Goal: Task Accomplishment & Management: Manage account settings

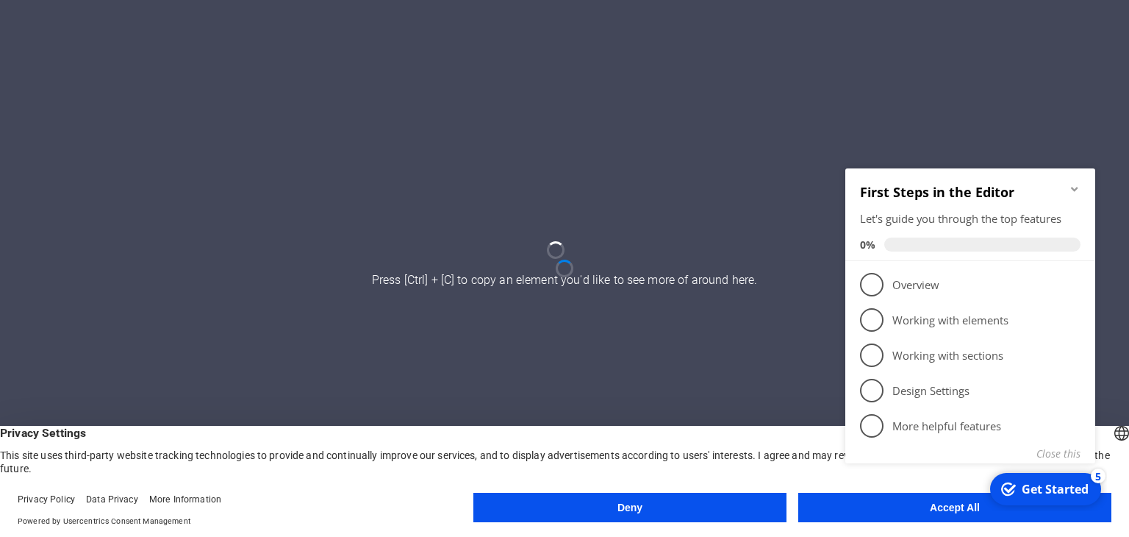
click at [579, 293] on div at bounding box center [564, 268] width 1129 height 537
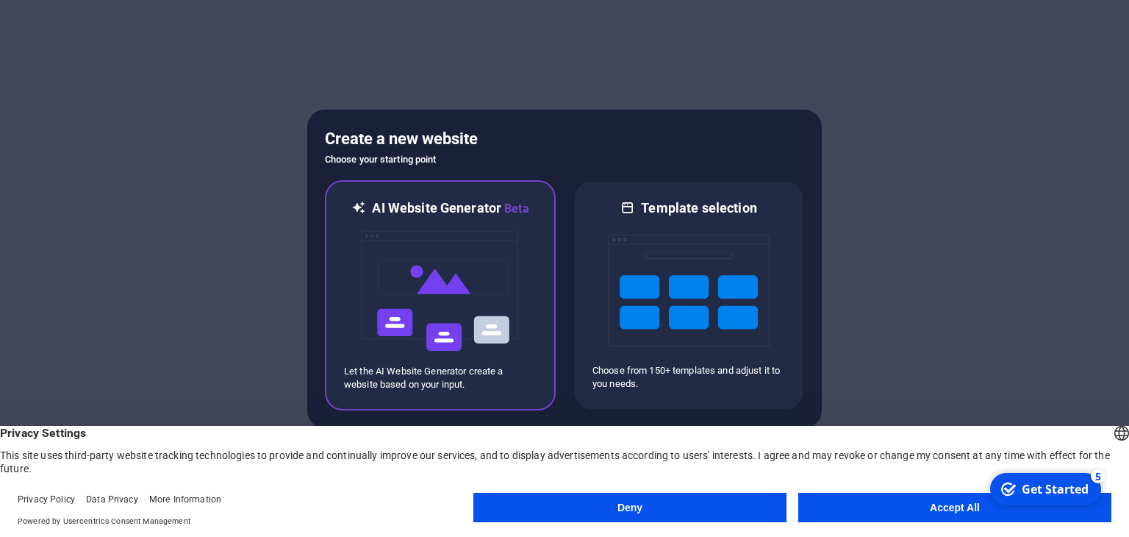
click at [391, 219] on img at bounding box center [440, 291] width 162 height 147
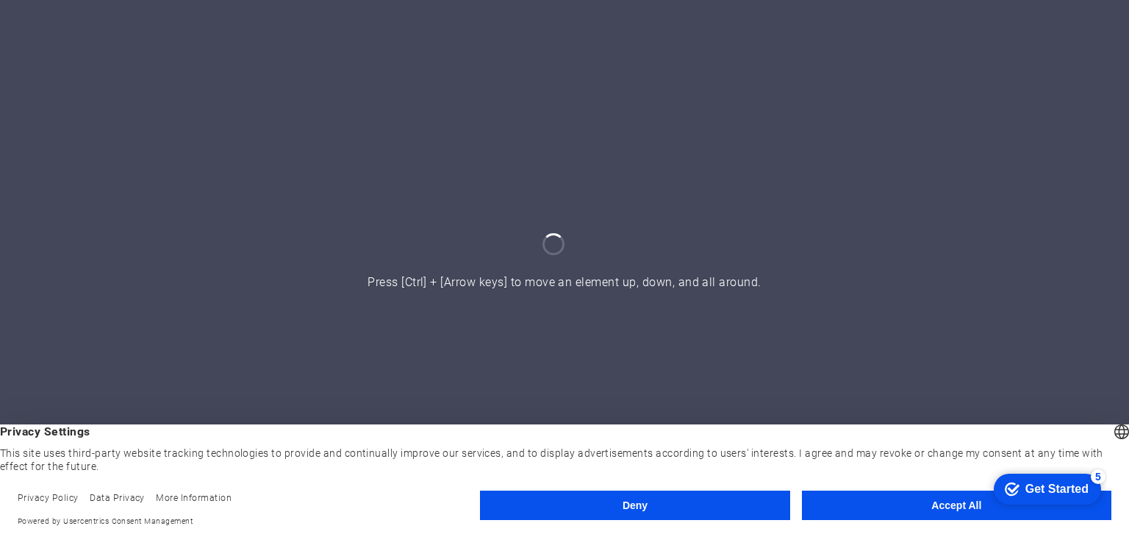
click at [880, 507] on button "Accept All" at bounding box center [956, 504] width 309 height 29
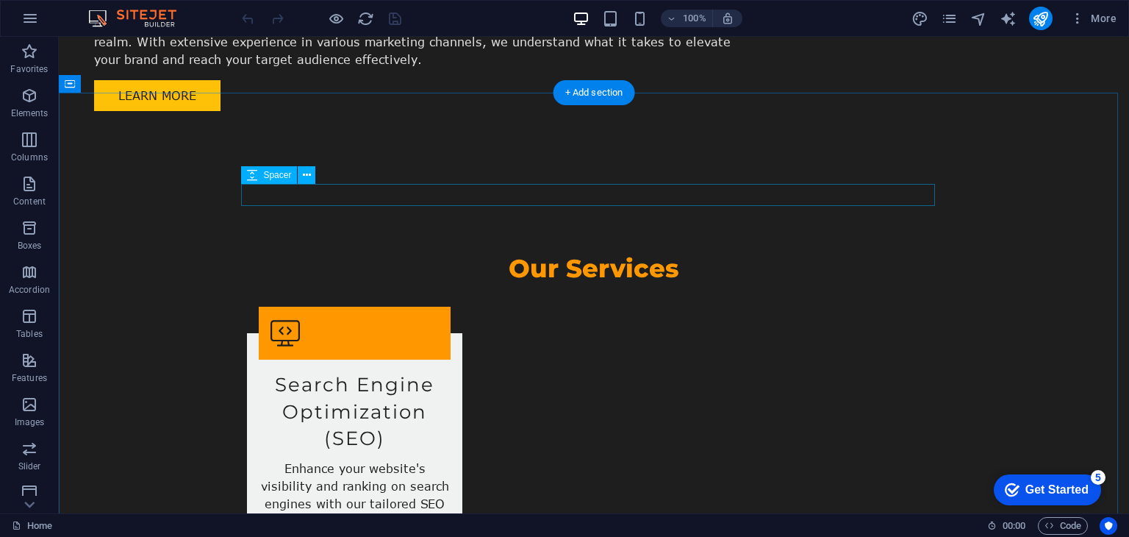
scroll to position [1586, 0]
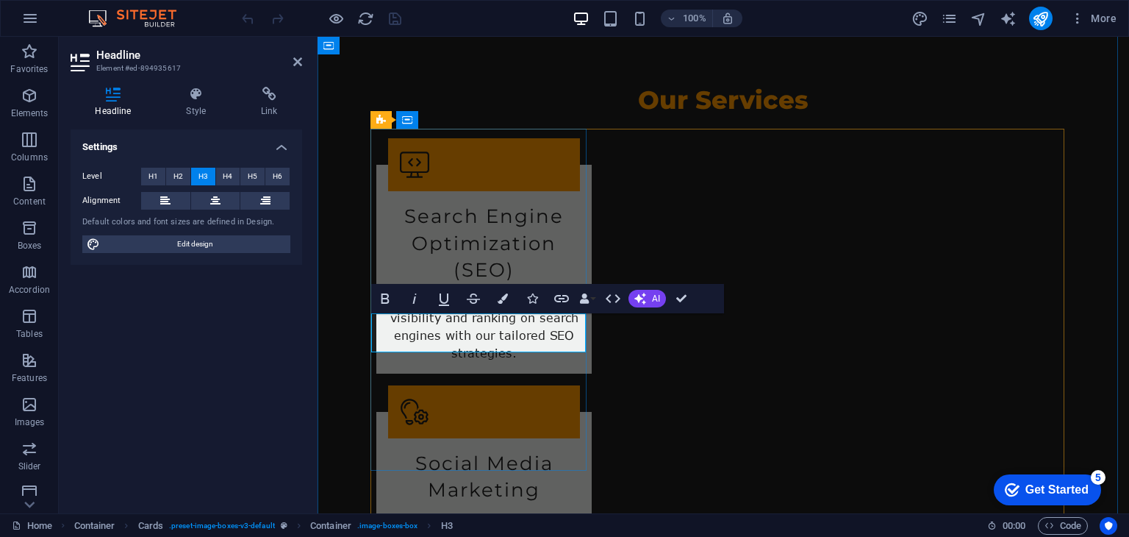
drag, startPoint x: 490, startPoint y: 339, endPoint x: 385, endPoint y: 338, distance: 104.4
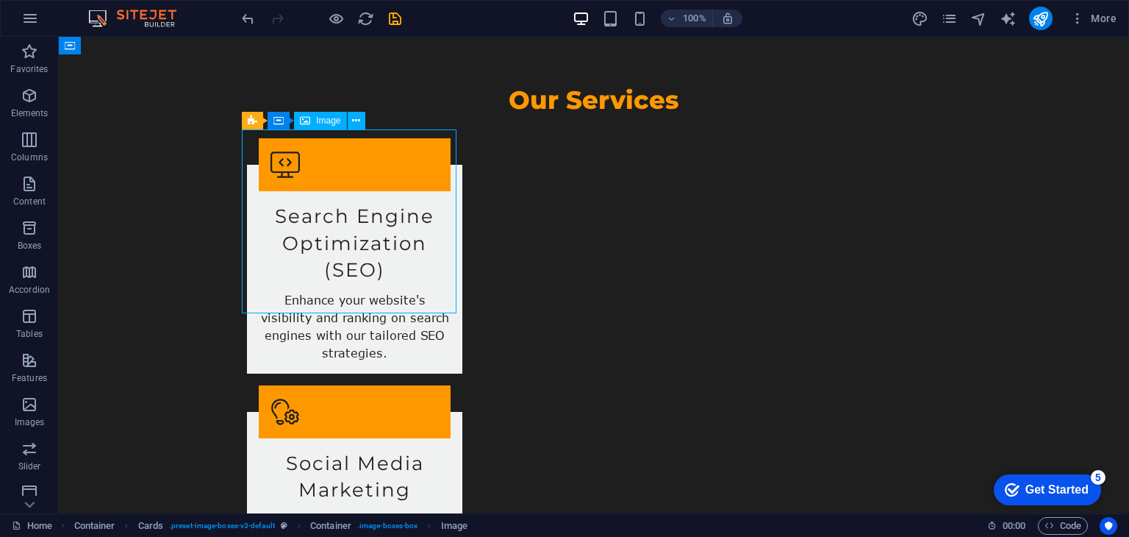
select select "vw"
select select "px"
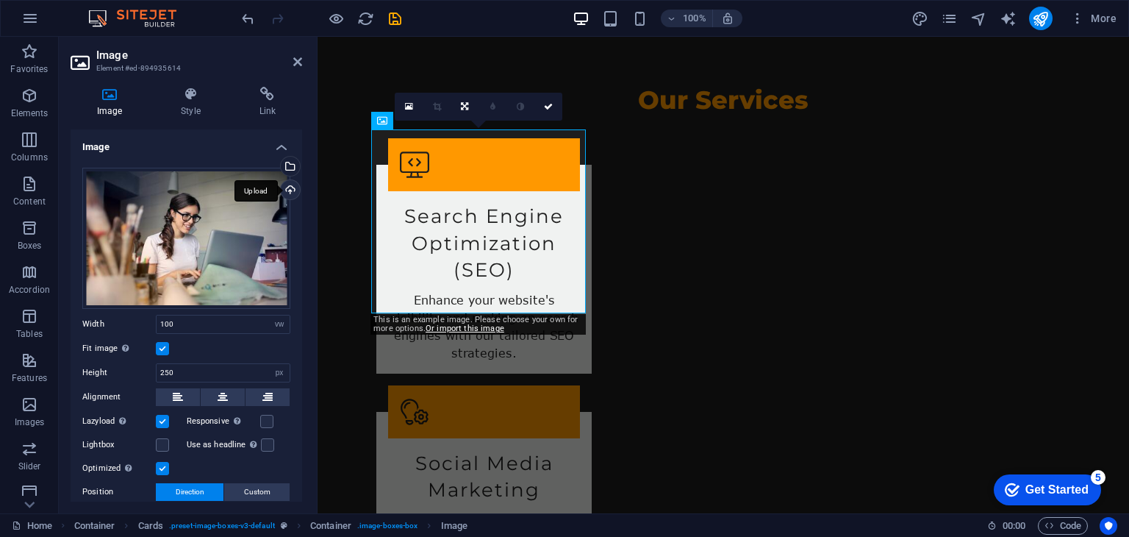
click at [282, 187] on div "Upload" at bounding box center [289, 191] width 22 height 22
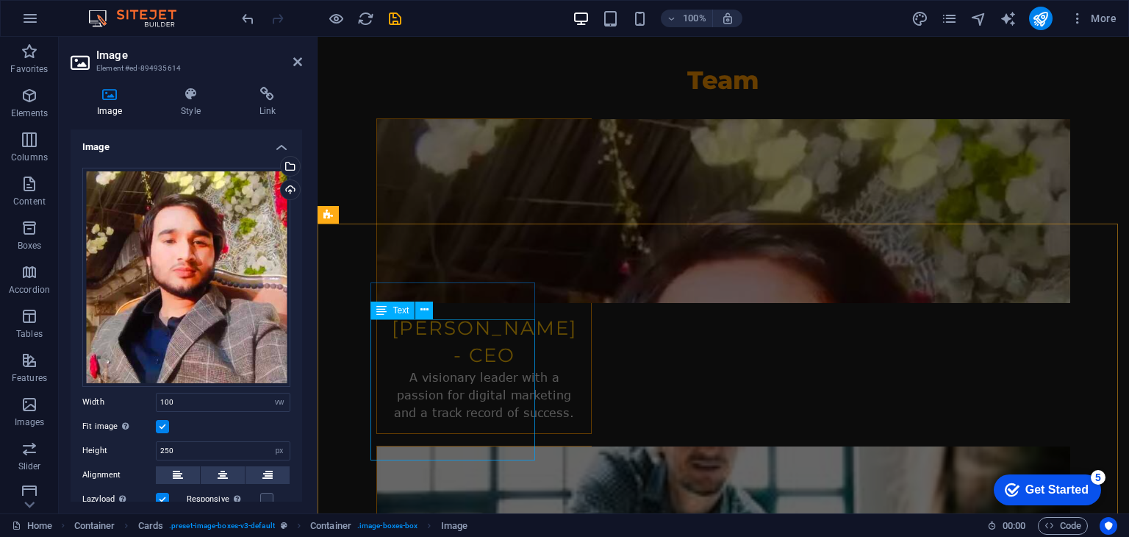
scroll to position [3105, 0]
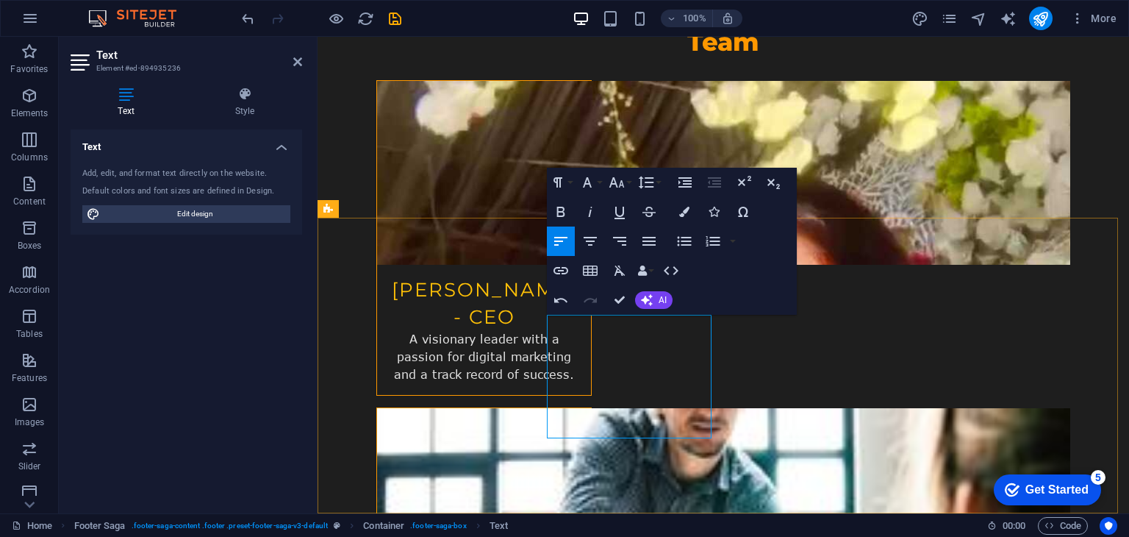
drag, startPoint x: 590, startPoint y: 362, endPoint x: 693, endPoint y: 365, distance: 102.3
drag, startPoint x: 590, startPoint y: 379, endPoint x: 551, endPoint y: 383, distance: 39.1
drag, startPoint x: 591, startPoint y: 378, endPoint x: 584, endPoint y: 390, distance: 14.1
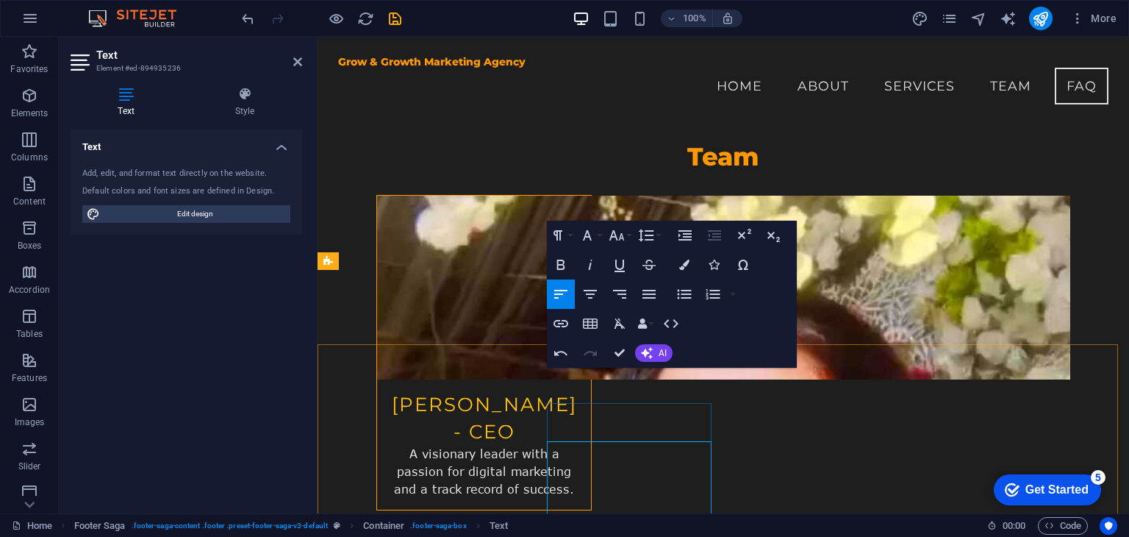
scroll to position [2977, 0]
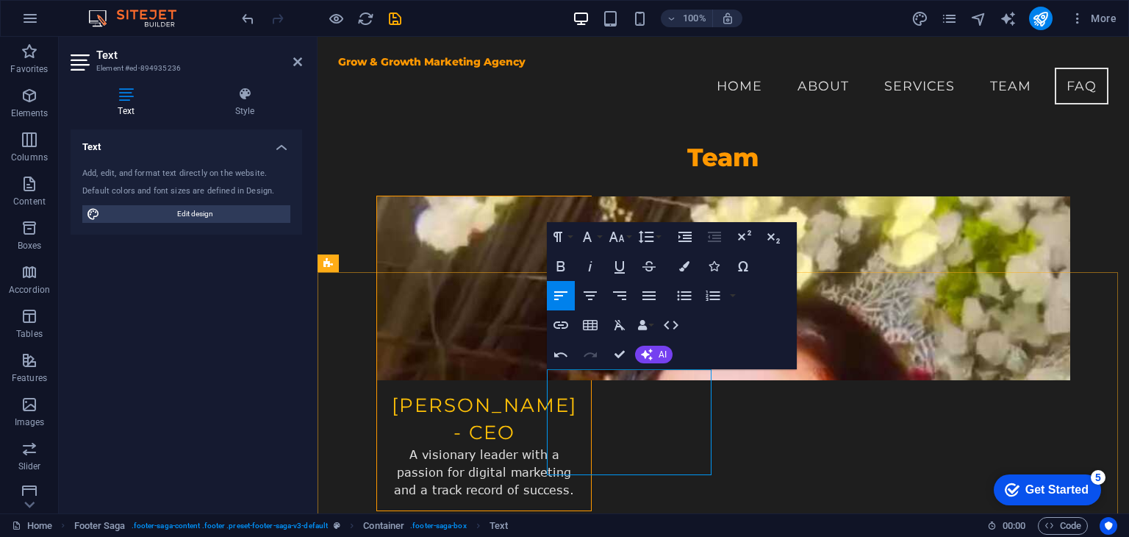
drag, startPoint x: 676, startPoint y: 395, endPoint x: 551, endPoint y: 379, distance: 126.0
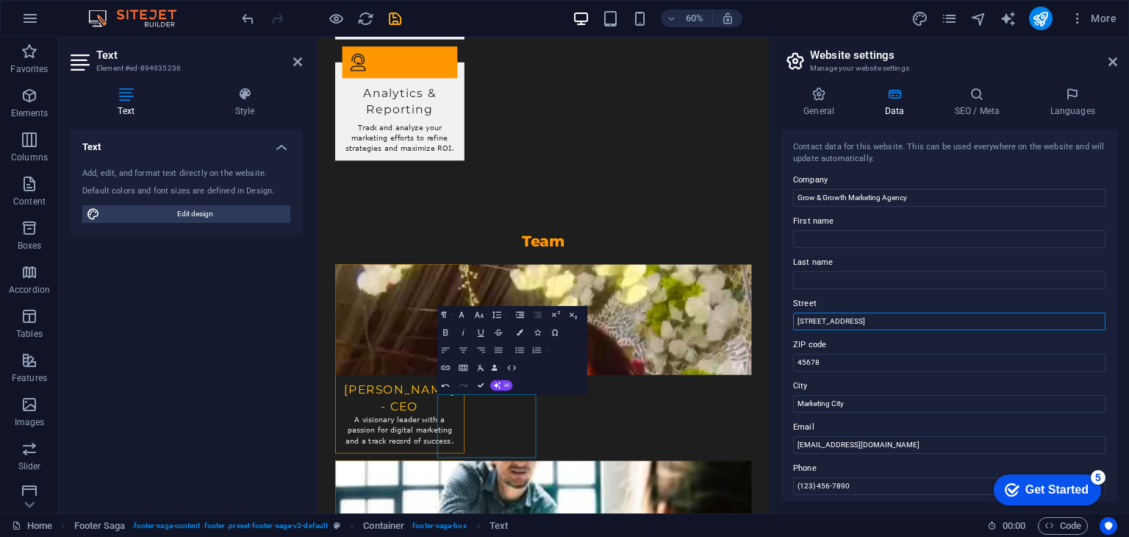
drag, startPoint x: 867, startPoint y: 315, endPoint x: 771, endPoint y: 330, distance: 97.4
click at [771, 330] on aside "Website settings Manage your website settings General Data SEO / Meta Languages…" at bounding box center [949, 275] width 360 height 476
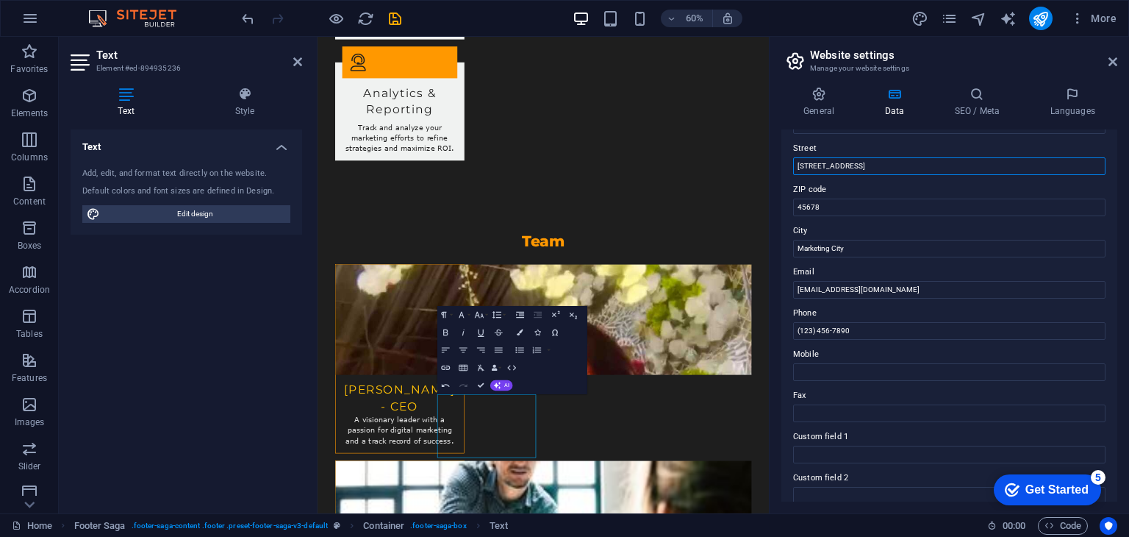
scroll to position [156, 0]
drag, startPoint x: 863, startPoint y: 245, endPoint x: 784, endPoint y: 254, distance: 79.2
click at [784, 254] on div "Contact data for this website. This can be used everywhere on the website and w…" at bounding box center [949, 315] width 336 height 372
type input "[PERSON_NAME]"
drag, startPoint x: 853, startPoint y: 330, endPoint x: 785, endPoint y: 340, distance: 68.3
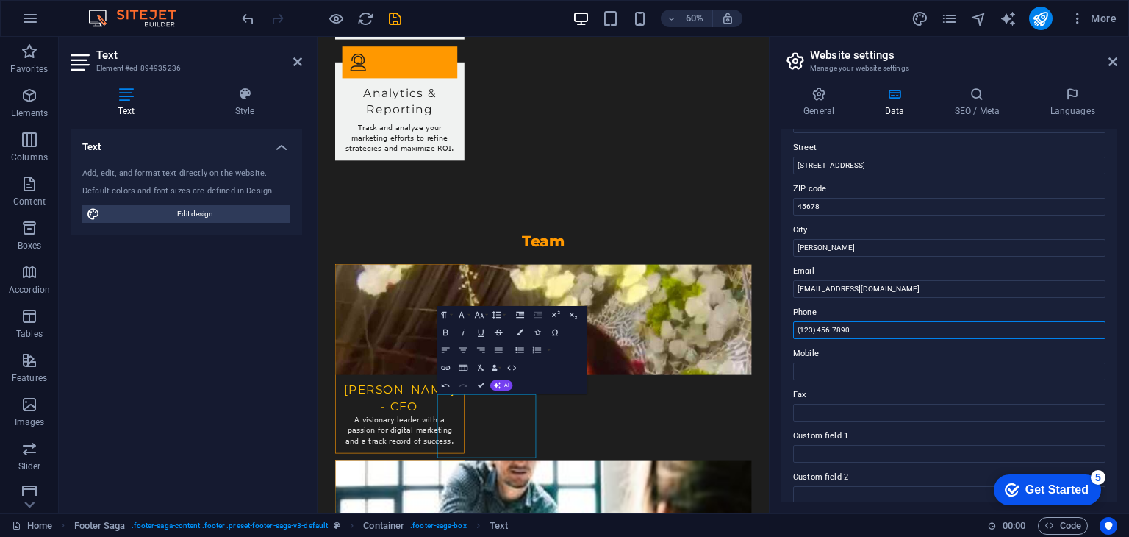
click at [785, 340] on div "Contact data for this website. This can be used everywhere on the website and w…" at bounding box center [949, 315] width 336 height 372
type input "="
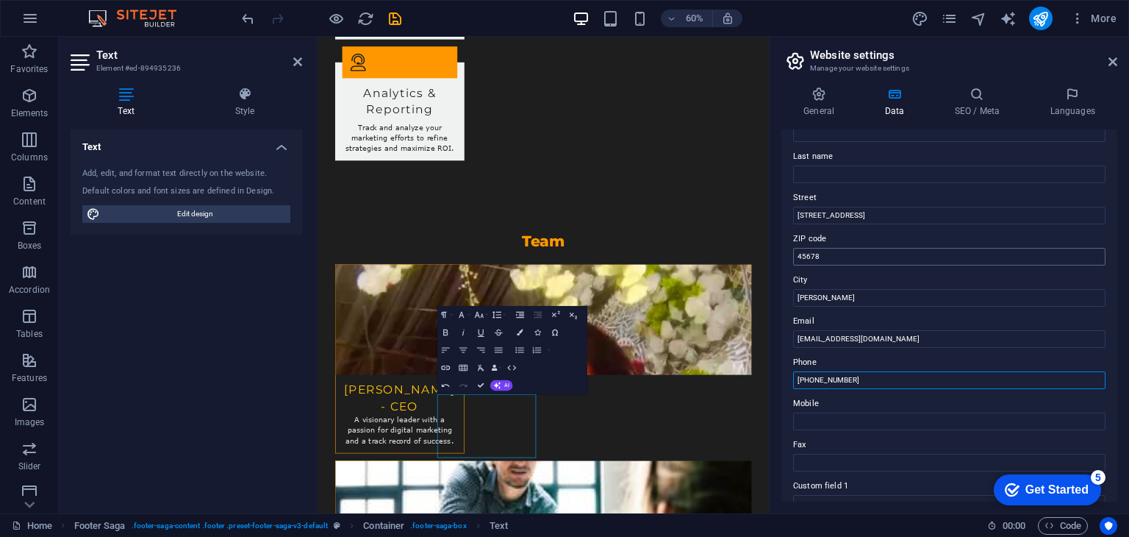
scroll to position [103, 0]
type input "[PHONE_NUMBER]"
drag, startPoint x: 856, startPoint y: 221, endPoint x: 780, endPoint y: 233, distance: 77.4
click at [780, 233] on div "General Data SEO / Meta Languages Website name [DOMAIN_NAME] Logo Drag files he…" at bounding box center [949, 294] width 359 height 438
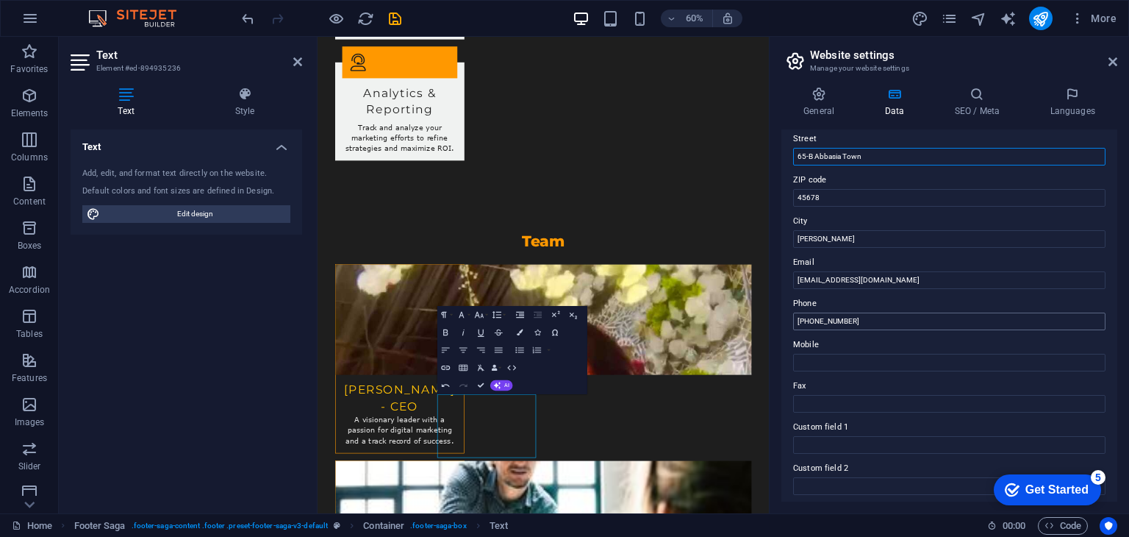
scroll to position [182, 0]
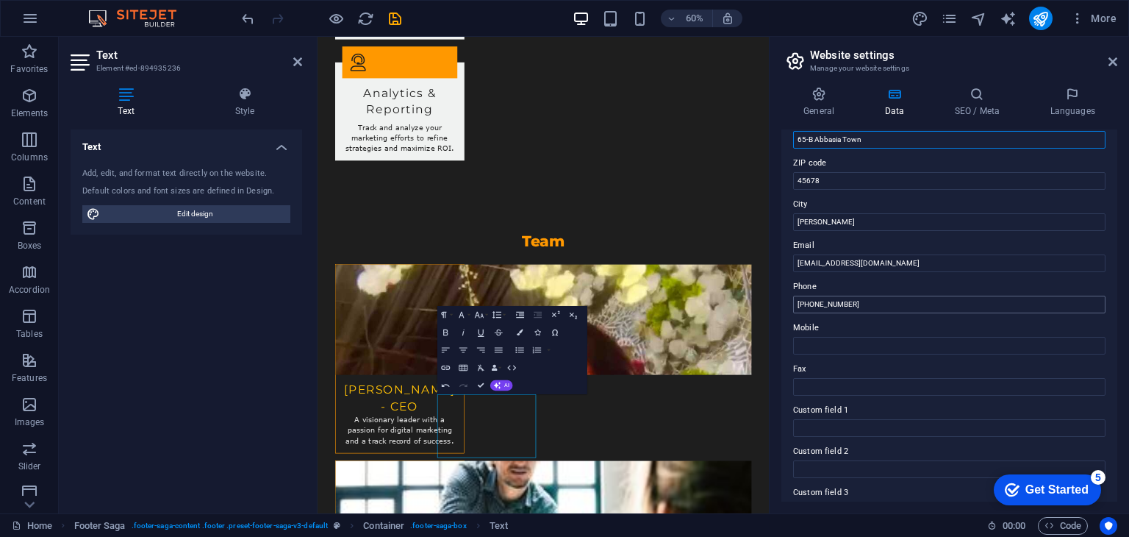
type input "65-B Abbasia Town"
click at [862, 307] on input "[PHONE_NUMBER]" at bounding box center [949, 305] width 312 height 18
click at [822, 348] on input "Mobile" at bounding box center [949, 346] width 312 height 18
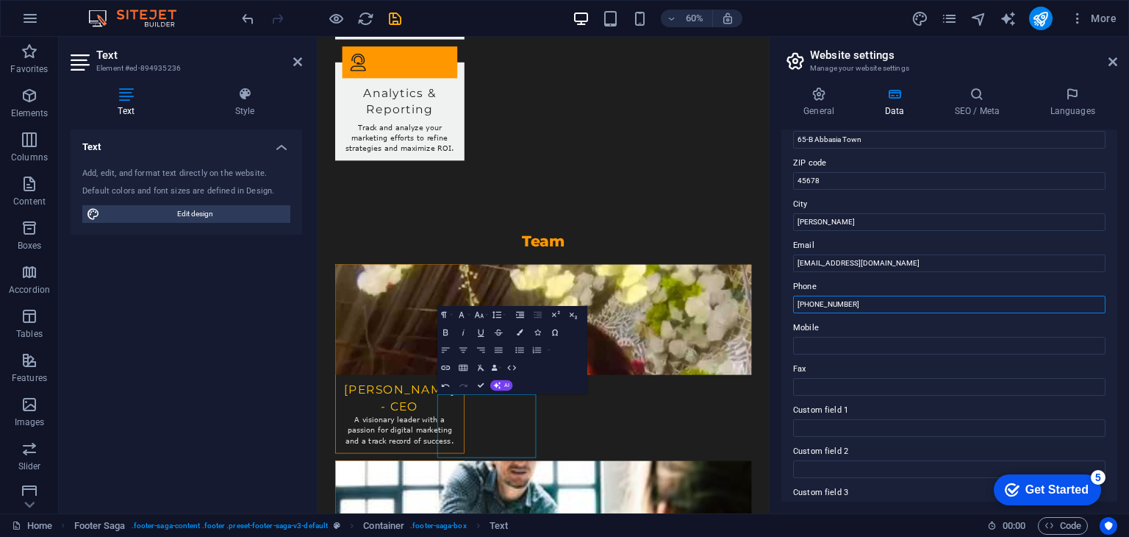
click at [851, 305] on input "[PHONE_NUMBER]" at bounding box center [949, 305] width 312 height 18
click at [832, 347] on input "Mobile" at bounding box center [949, 346] width 312 height 18
paste input "[PHONE_NUMBER]"
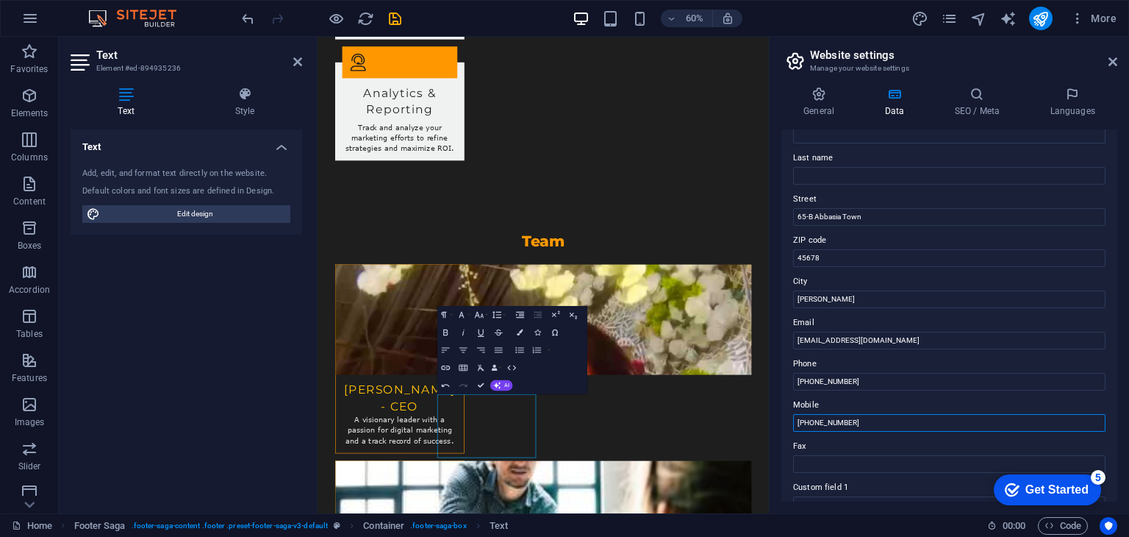
scroll to position [103, 0]
type input "[PHONE_NUMBER]"
drag, startPoint x: 832, startPoint y: 262, endPoint x: 795, endPoint y: 256, distance: 38.1
click at [795, 256] on input "45678" at bounding box center [949, 260] width 312 height 18
type input "64200"
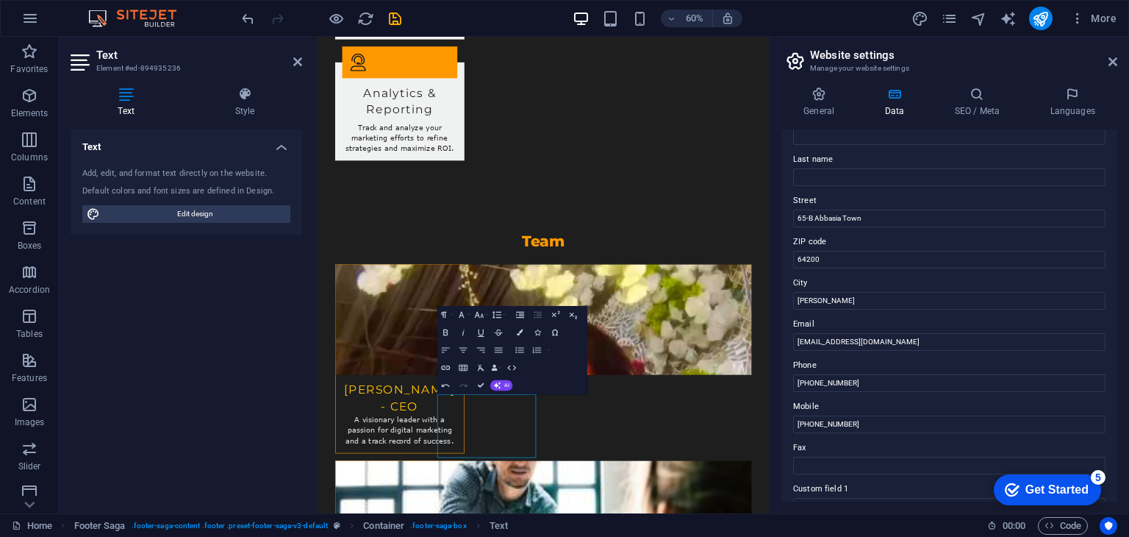
click at [798, 241] on label "ZIP code" at bounding box center [949, 242] width 312 height 18
click at [798, 251] on input "64200" at bounding box center [949, 260] width 312 height 18
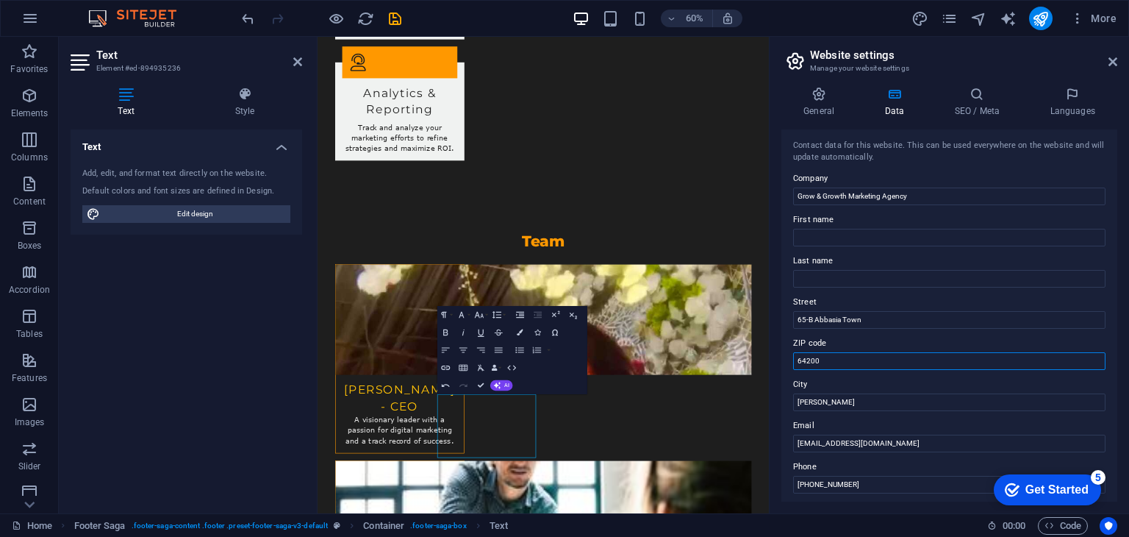
scroll to position [0, 0]
click at [798, 241] on input "First name" at bounding box center [949, 239] width 312 height 18
type input "[PERSON_NAME]"
click at [809, 287] on input "Last name" at bounding box center [949, 280] width 312 height 18
type input "[PERSON_NAME]"
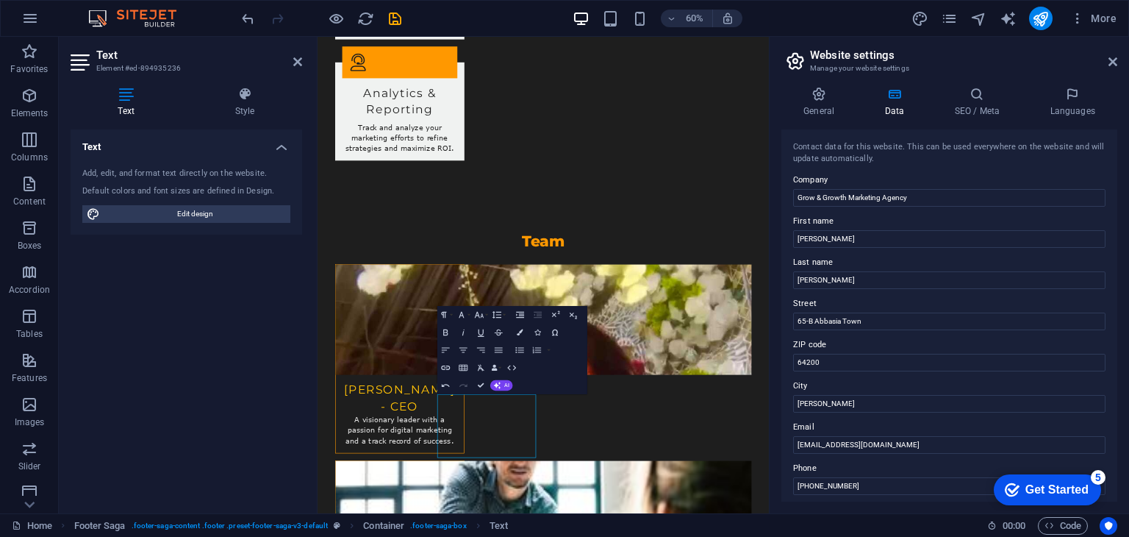
click at [797, 290] on div "Contact data for this website. This can be used everywhere on the website and w…" at bounding box center [949, 315] width 336 height 372
click at [821, 110] on h4 "General" at bounding box center [821, 102] width 81 height 31
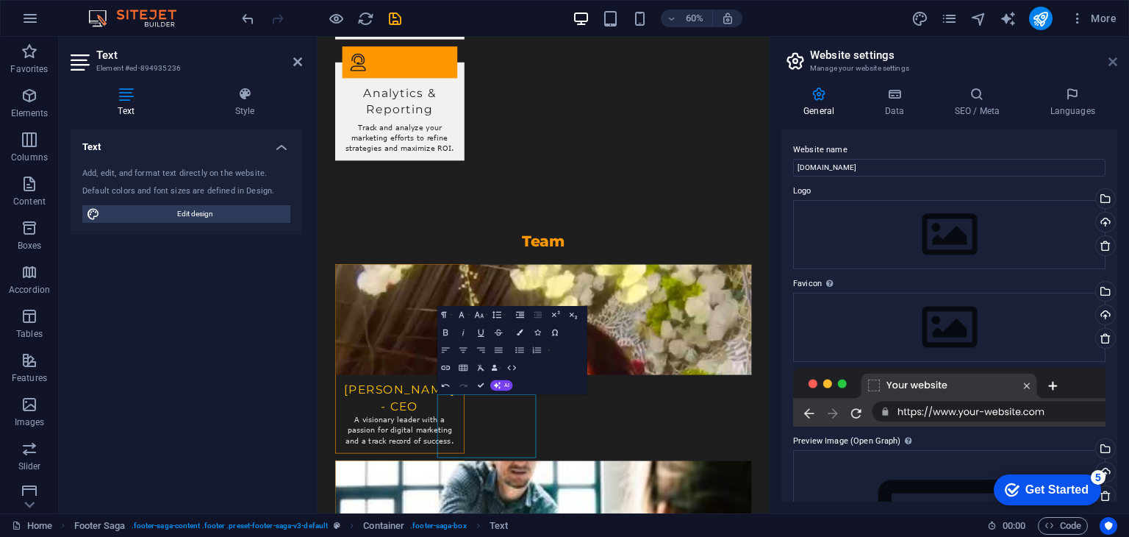
click at [1117, 59] on icon at bounding box center [1113, 62] width 9 height 12
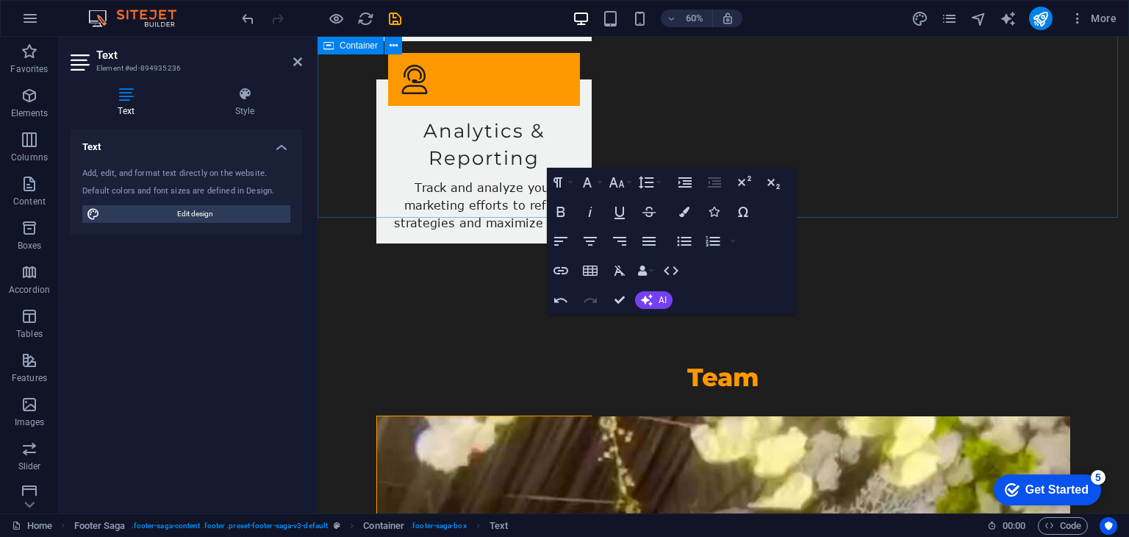
scroll to position [3105, 0]
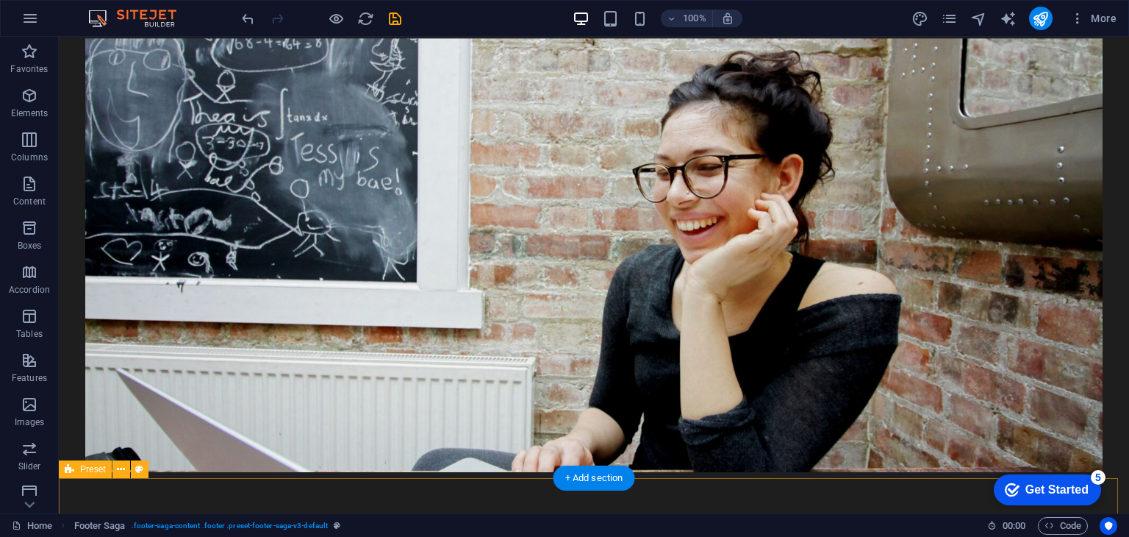
scroll to position [0, 0]
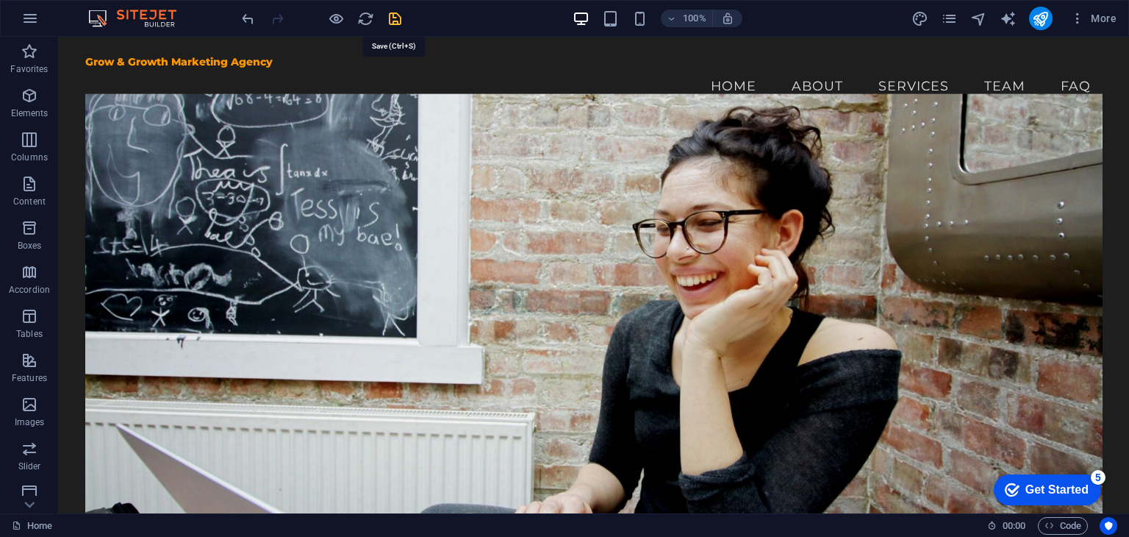
click at [393, 15] on icon "save" at bounding box center [395, 18] width 17 height 17
click at [731, 74] on nav "Home About Services Team FAQ" at bounding box center [593, 86] width 1017 height 37
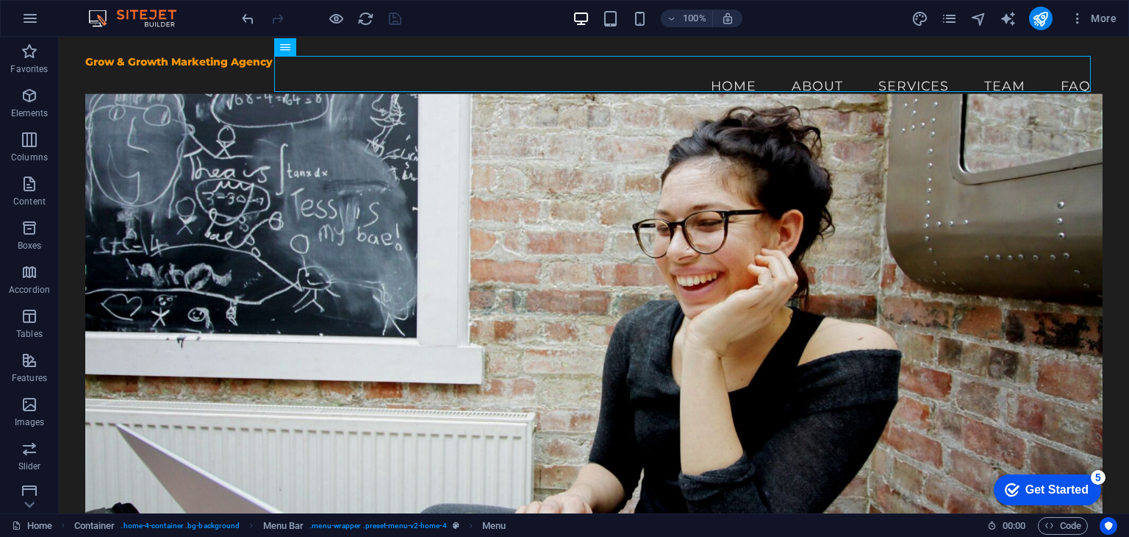
click at [789, 4] on div "100% More" at bounding box center [565, 18] width 1128 height 35
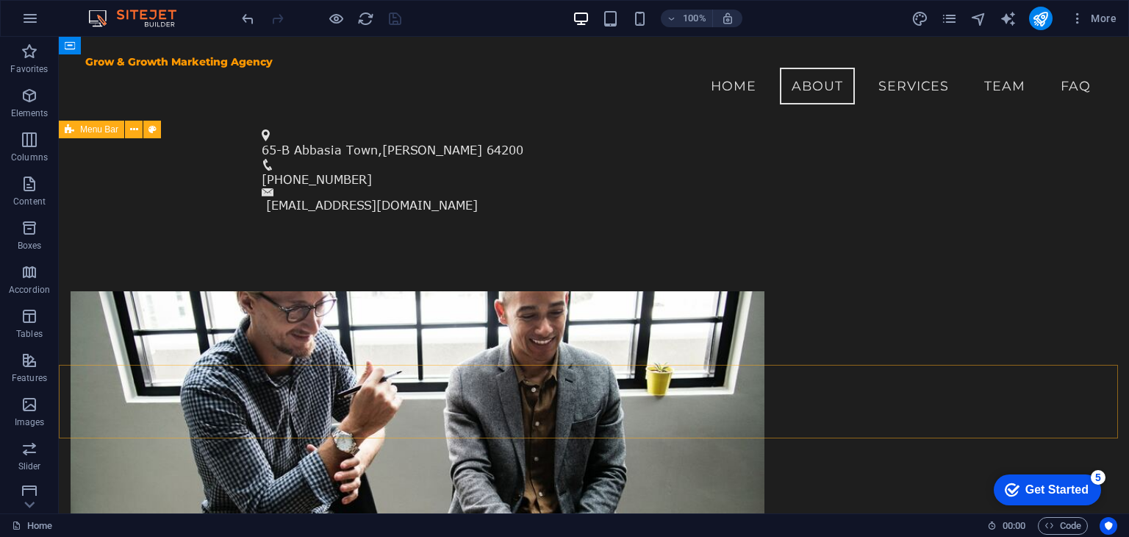
scroll to position [573, 0]
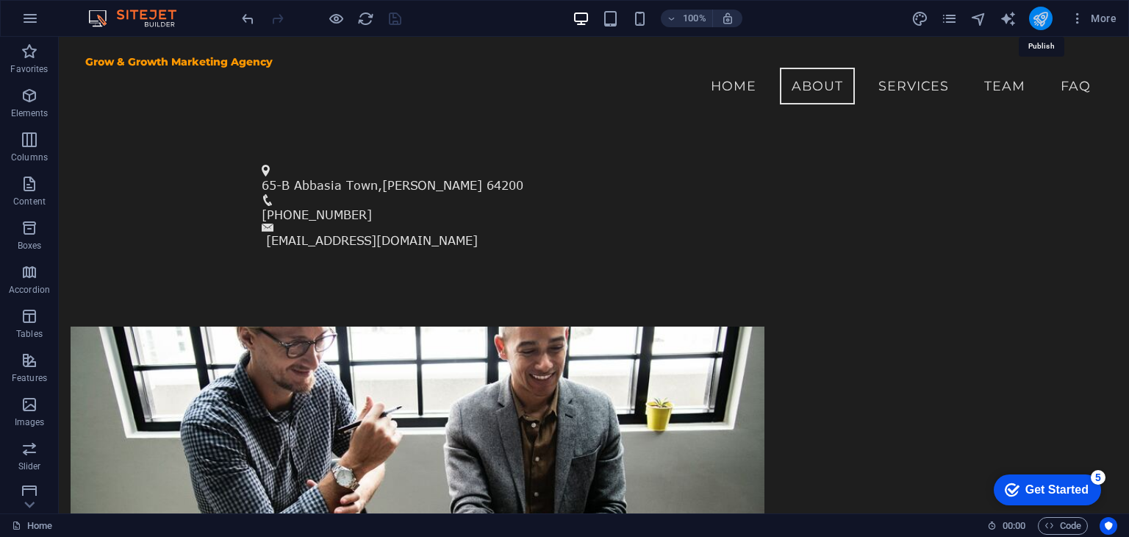
click at [1037, 21] on icon "publish" at bounding box center [1040, 18] width 17 height 17
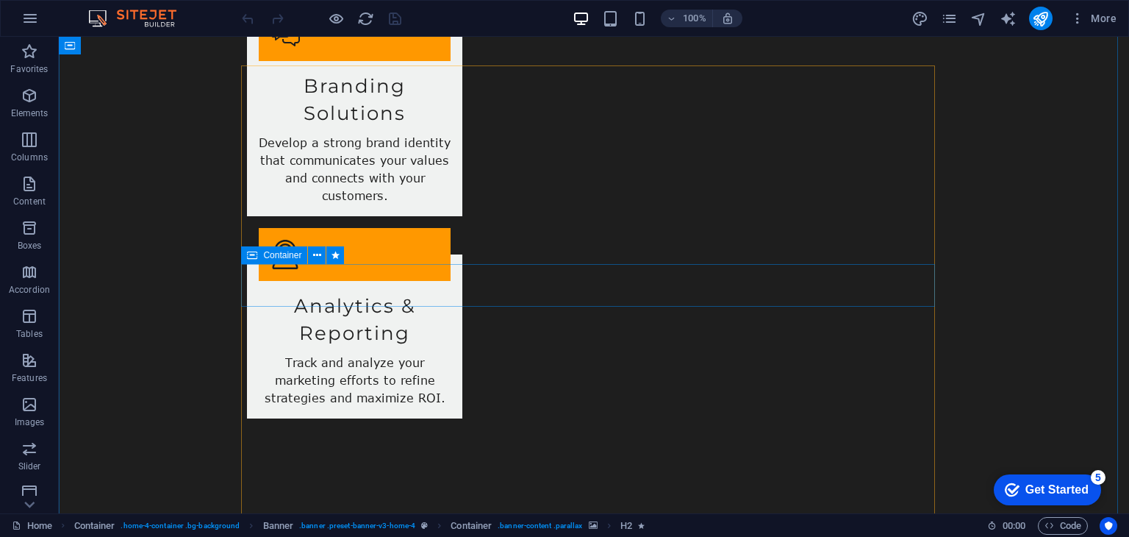
scroll to position [3105, 0]
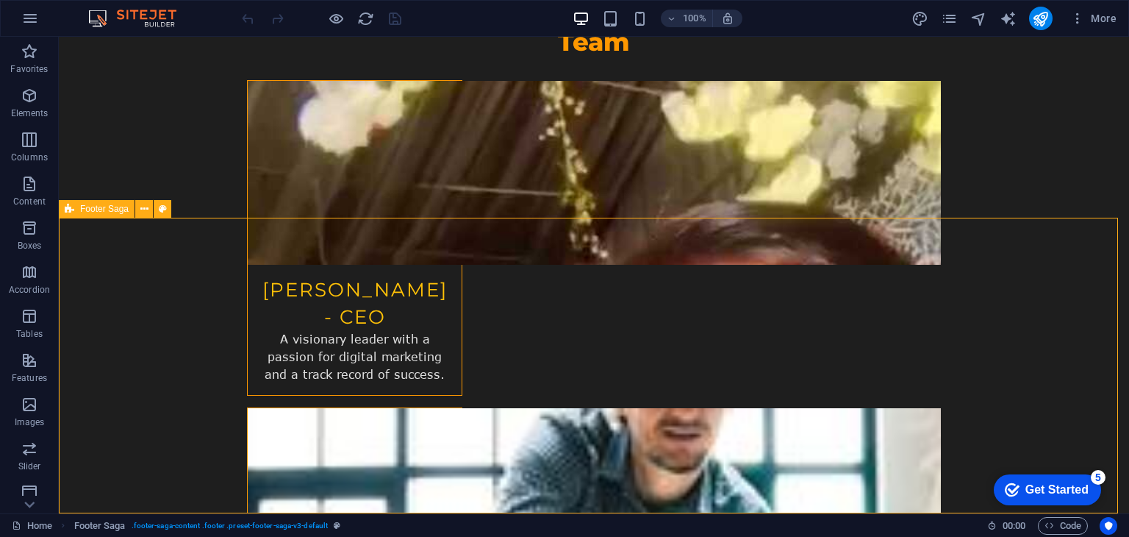
click at [817, 307] on span "Text" at bounding box center [820, 305] width 16 height 9
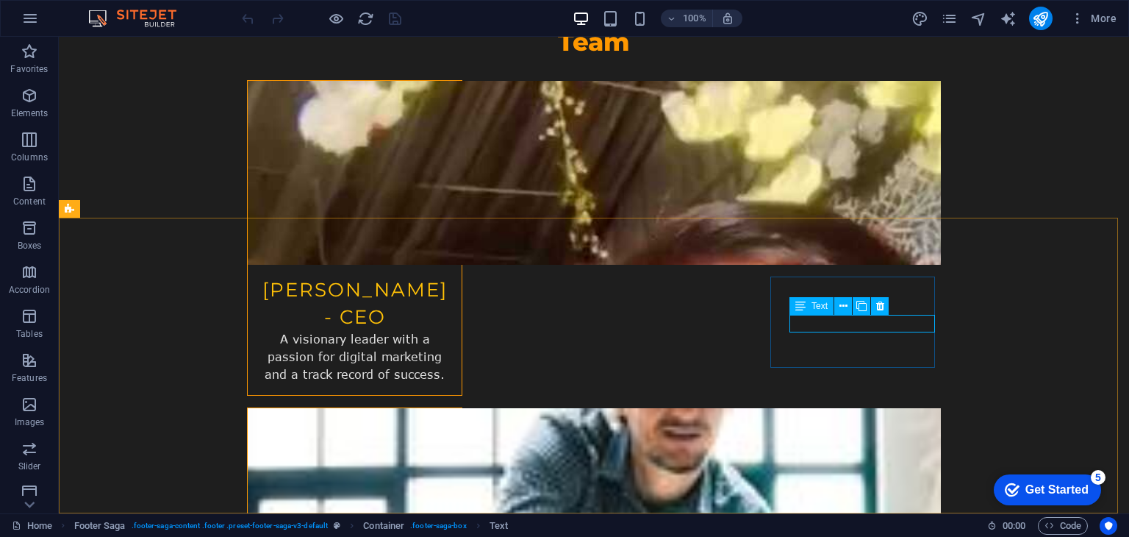
click at [820, 307] on span "Text" at bounding box center [820, 305] width 16 height 9
click at [841, 308] on icon at bounding box center [844, 305] width 8 height 15
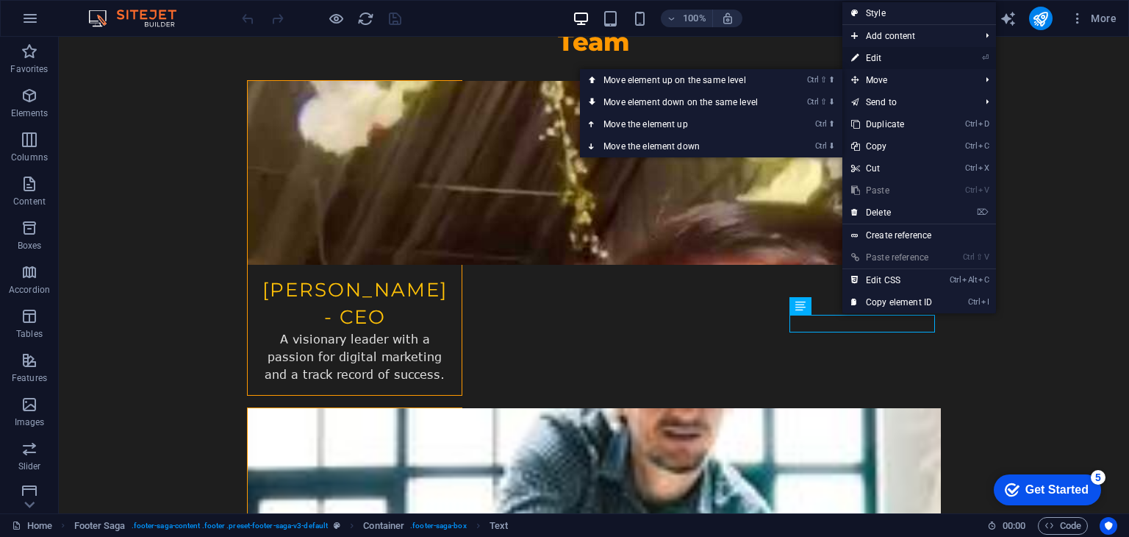
click at [904, 60] on link "⏎ Edit" at bounding box center [891, 58] width 99 height 22
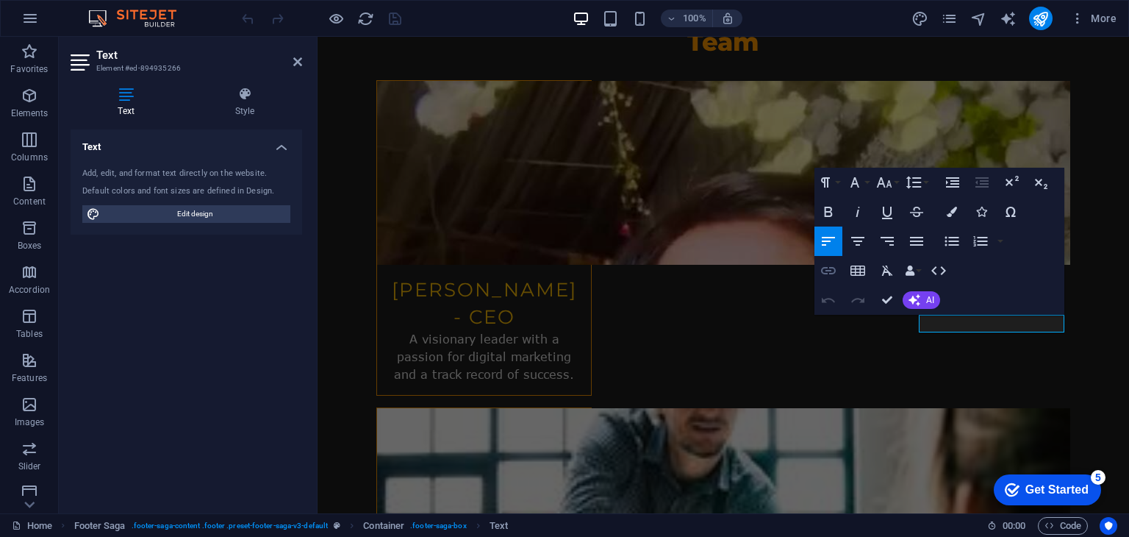
click at [829, 274] on icon "button" at bounding box center [829, 271] width 18 height 18
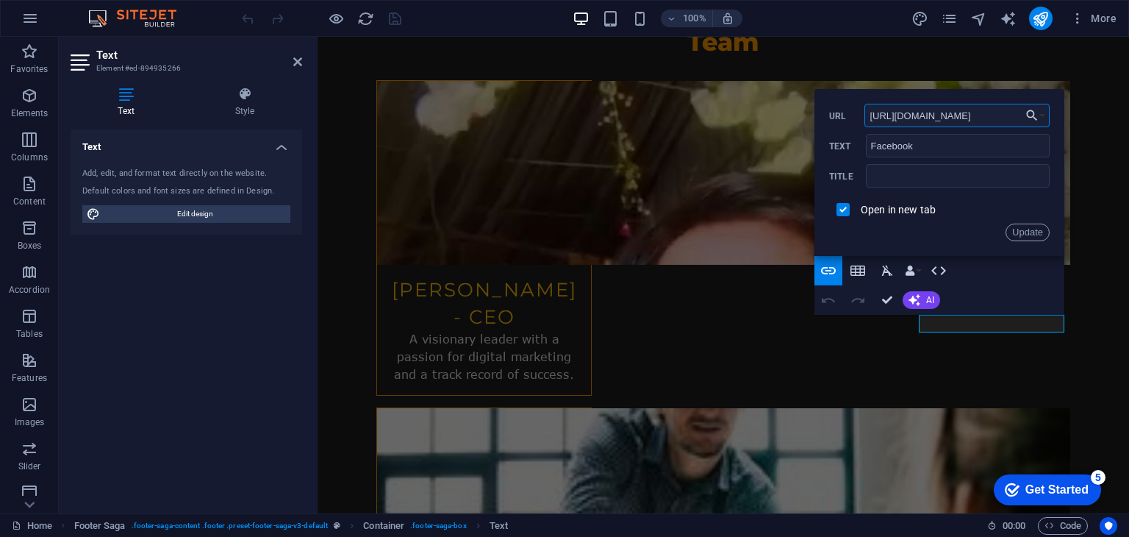
drag, startPoint x: 992, startPoint y: 112, endPoint x: 851, endPoint y: 133, distance: 142.0
click at [851, 133] on div "https://www.facebook.com/ URL Facebook Text Title Open in new tab Update" at bounding box center [939, 172] width 221 height 137
paste input "profile.php?id=61552414404906&mibextid=ZbWKwL"
type input "https://www.facebook.com/profile.php?id=61552414404906&mibextid=ZbWKwL"
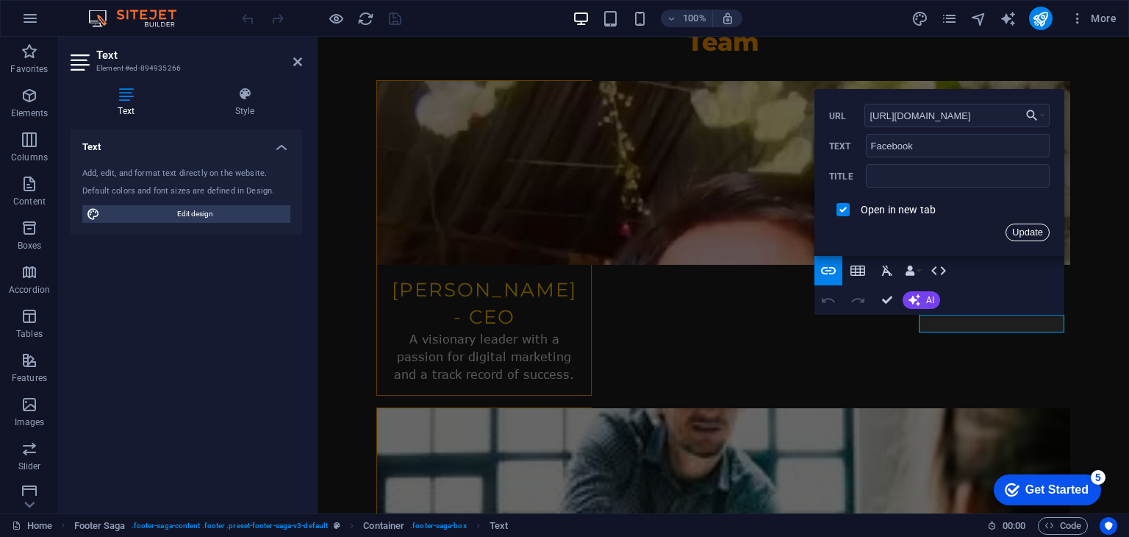
click at [1039, 233] on button "Update" at bounding box center [1028, 232] width 44 height 18
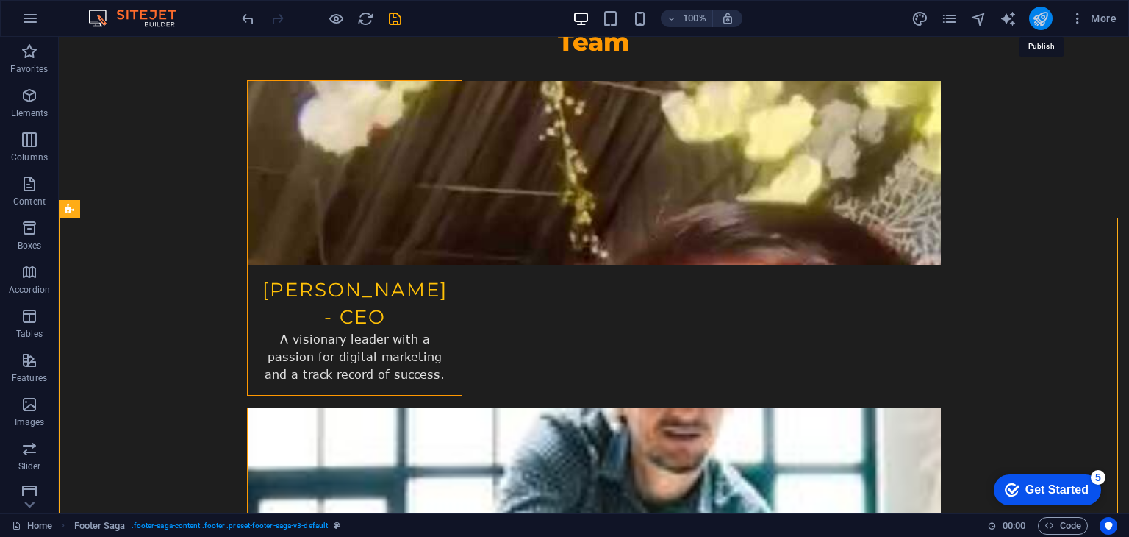
click at [1043, 19] on icon "publish" at bounding box center [1040, 18] width 17 height 17
